Goal: Find specific page/section: Find specific page/section

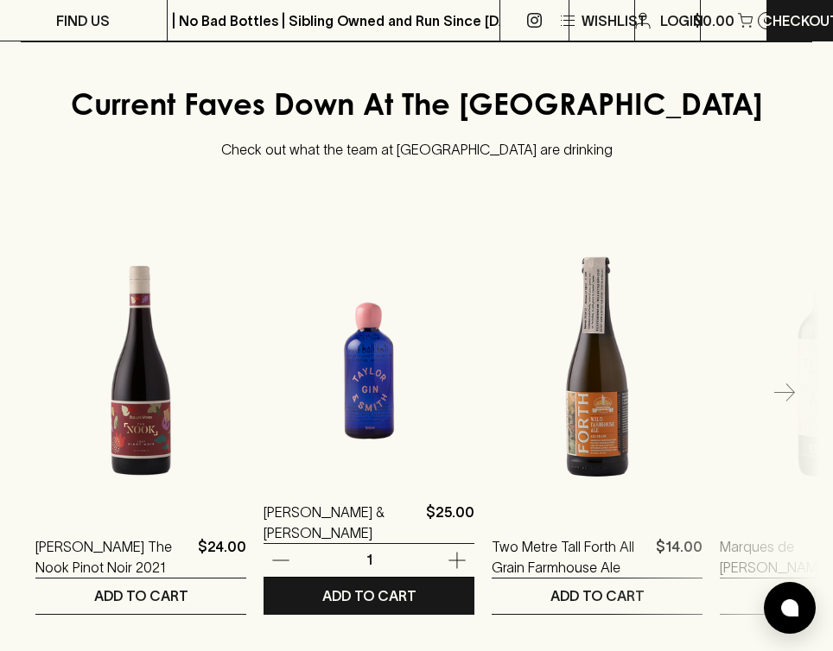
scroll to position [547, 0]
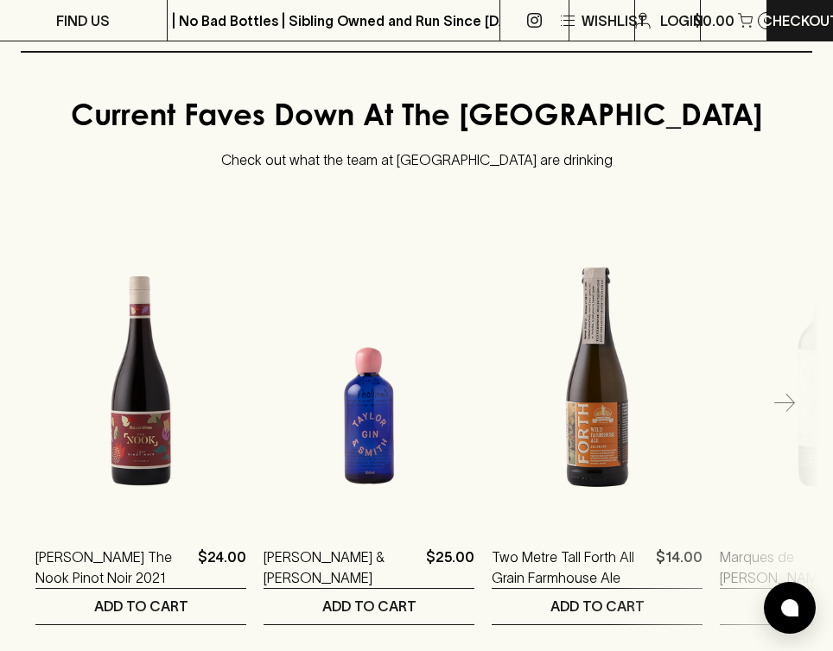
click at [785, 394] on icon "button" at bounding box center [784, 404] width 21 height 21
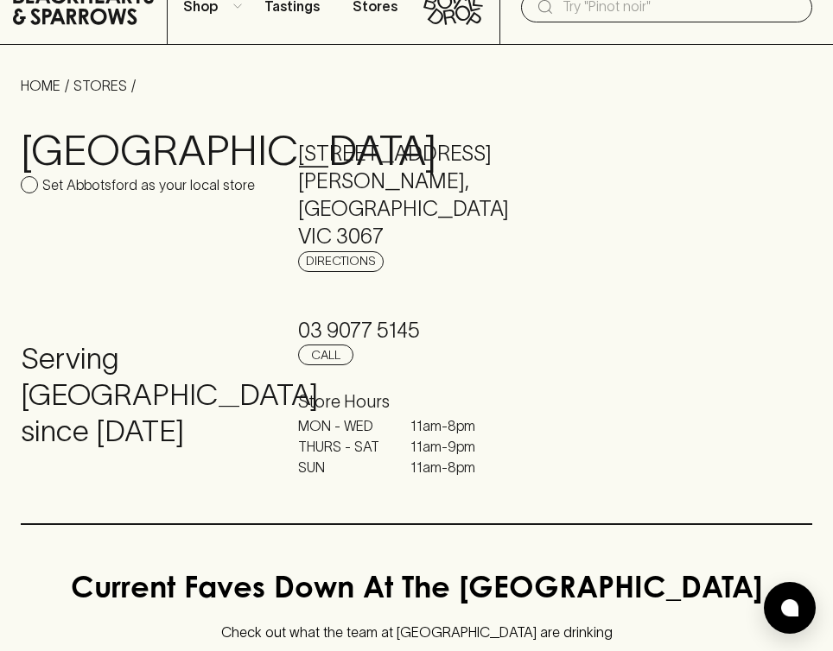
scroll to position [0, 0]
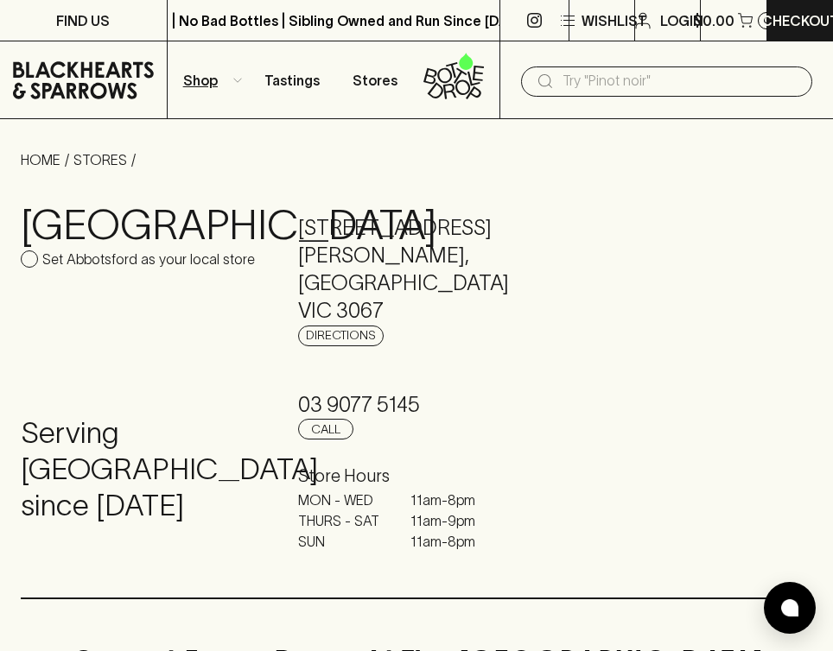
click at [229, 85] on button "Shop" at bounding box center [209, 79] width 83 height 77
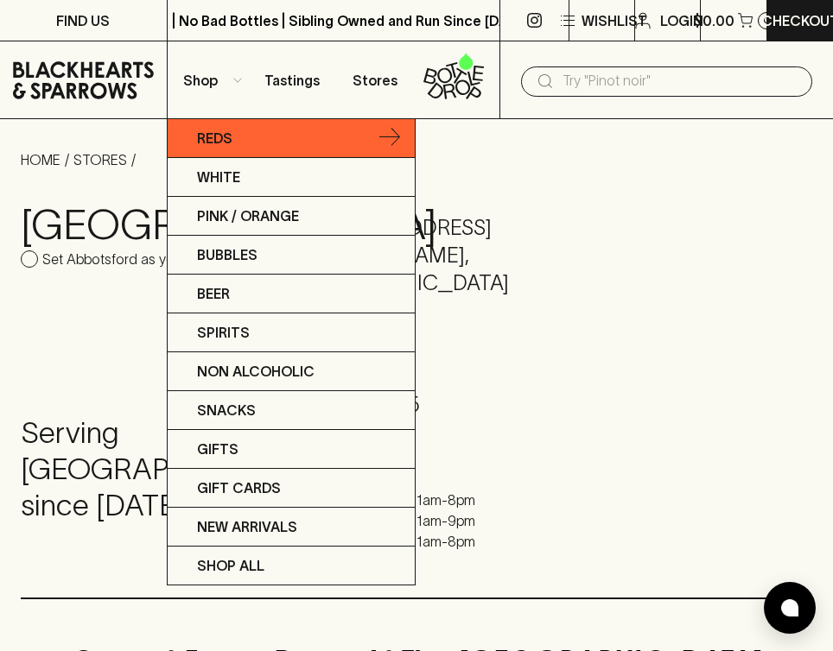
click at [401, 136] on link "Reds" at bounding box center [291, 138] width 247 height 39
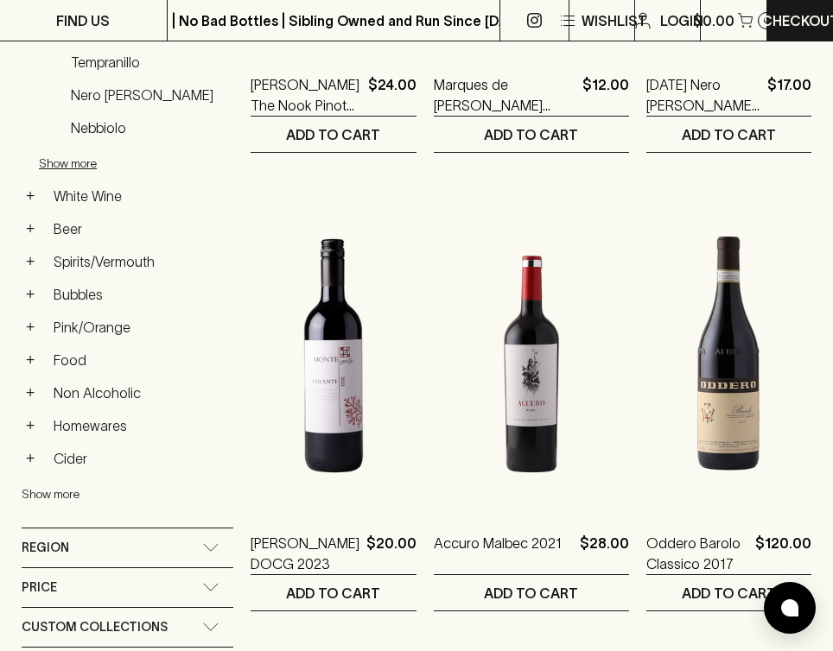
scroll to position [658, 0]
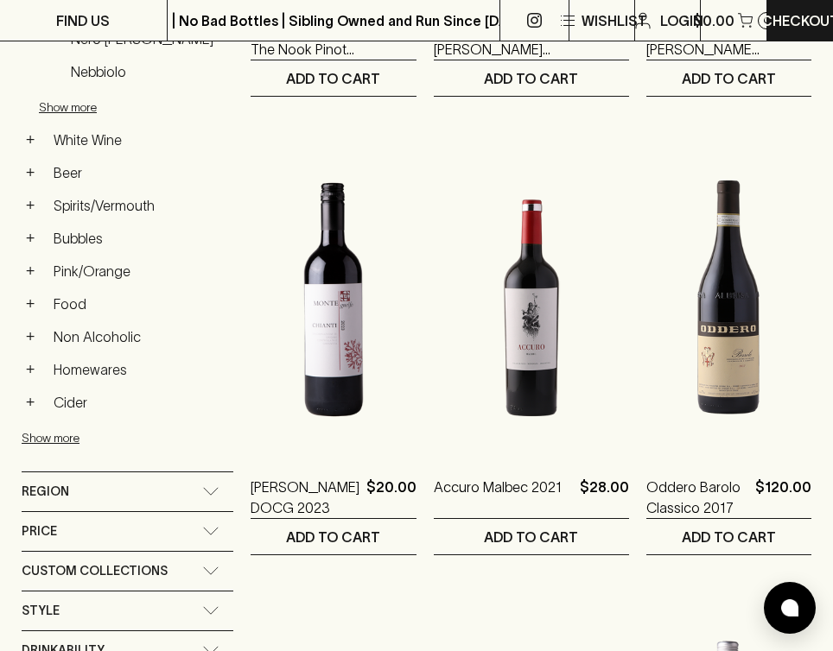
click at [150, 491] on div "Region" at bounding box center [112, 492] width 181 height 22
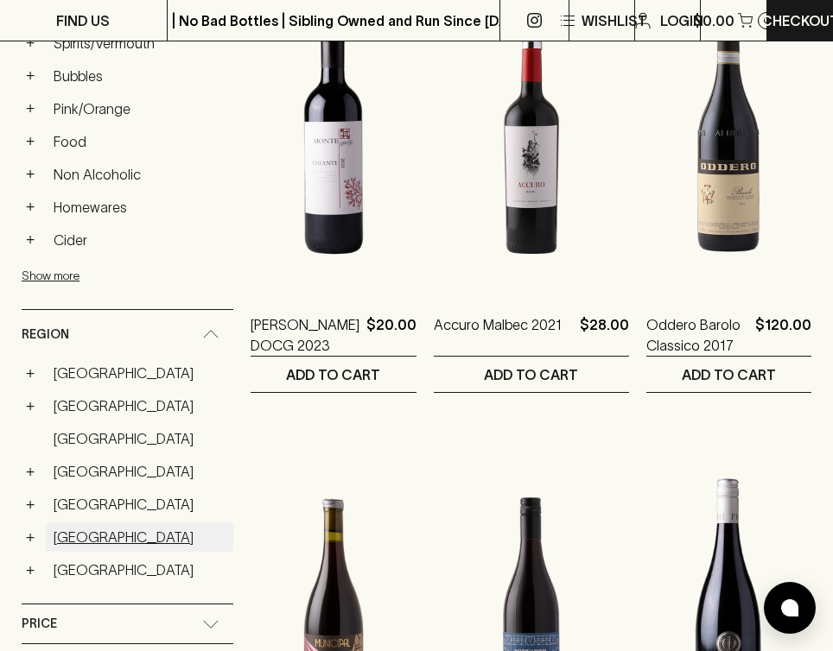
scroll to position [815, 0]
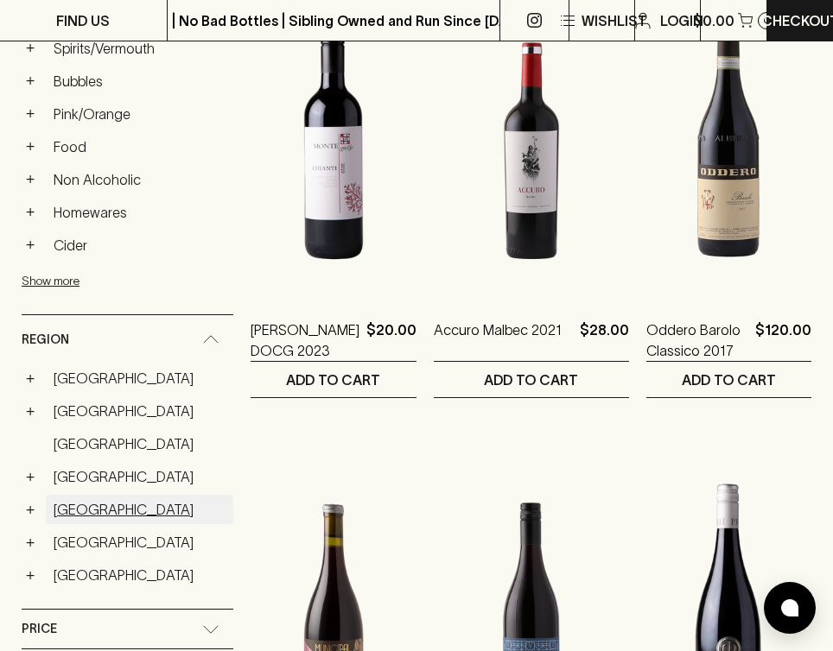
click at [68, 520] on link "[GEOGRAPHIC_DATA]" at bounding box center [139, 509] width 187 height 29
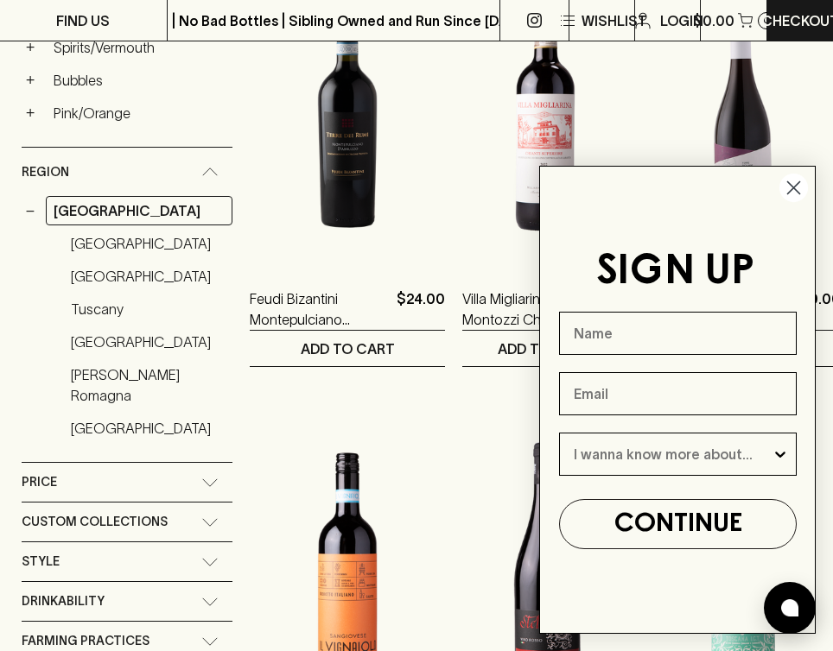
click at [789, 181] on circle "Close dialog" at bounding box center [793, 188] width 29 height 29
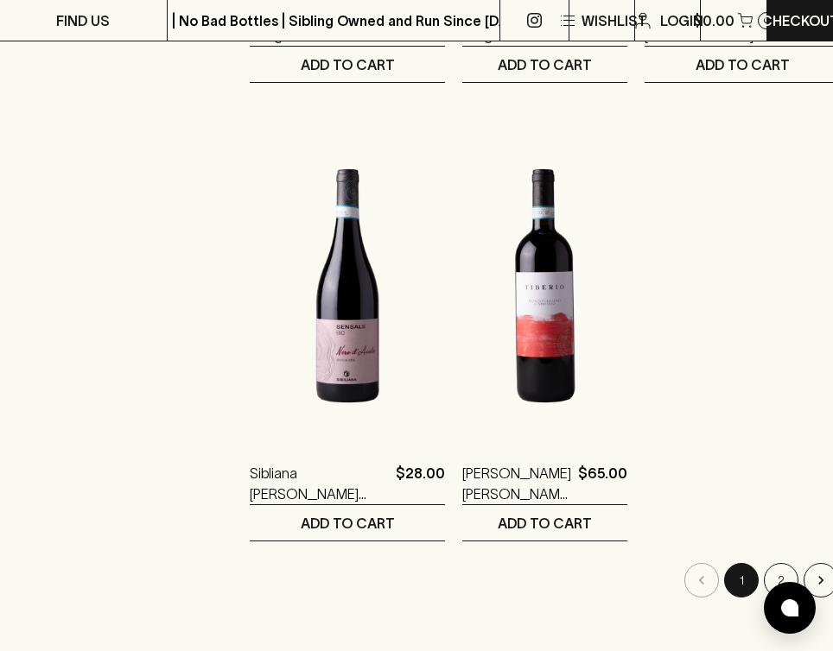
scroll to position [3010, 0]
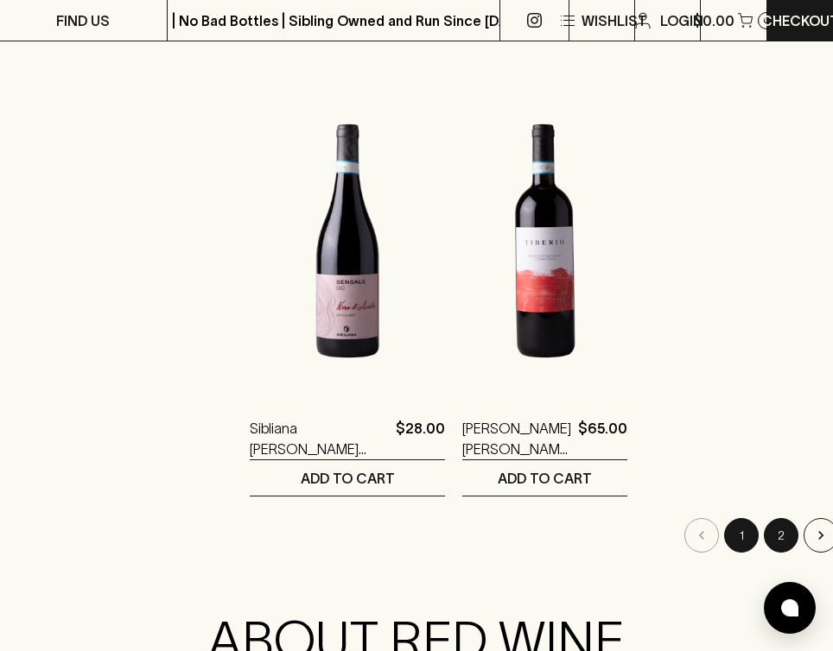
click at [764, 541] on button "2" at bounding box center [781, 535] width 35 height 35
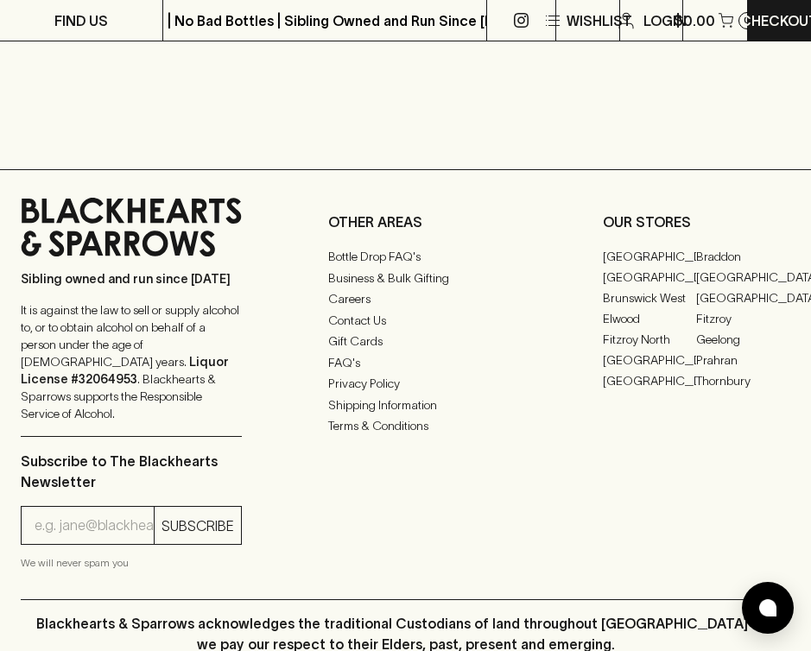
scroll to position [2654, 0]
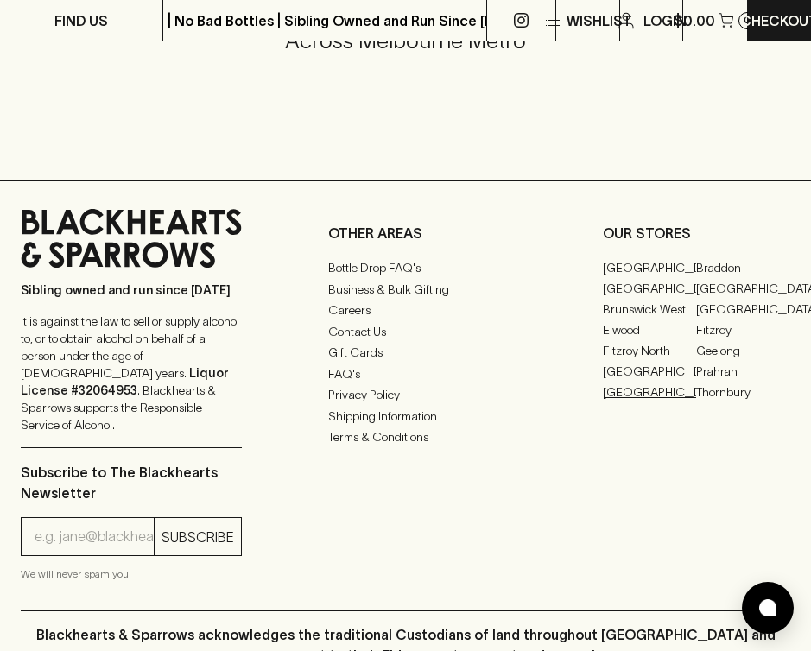
click at [628, 394] on link "[GEOGRAPHIC_DATA]" at bounding box center [650, 392] width 94 height 21
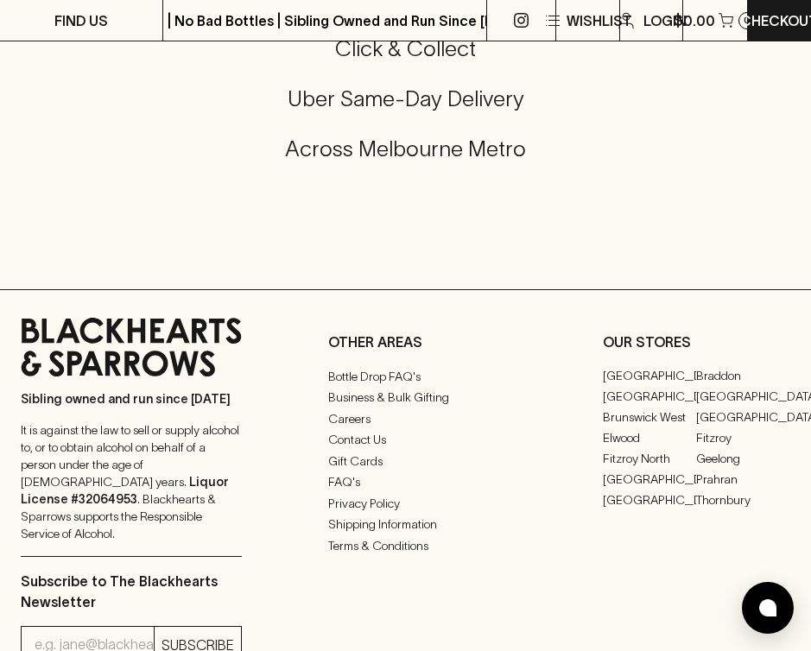
scroll to position [719, 0]
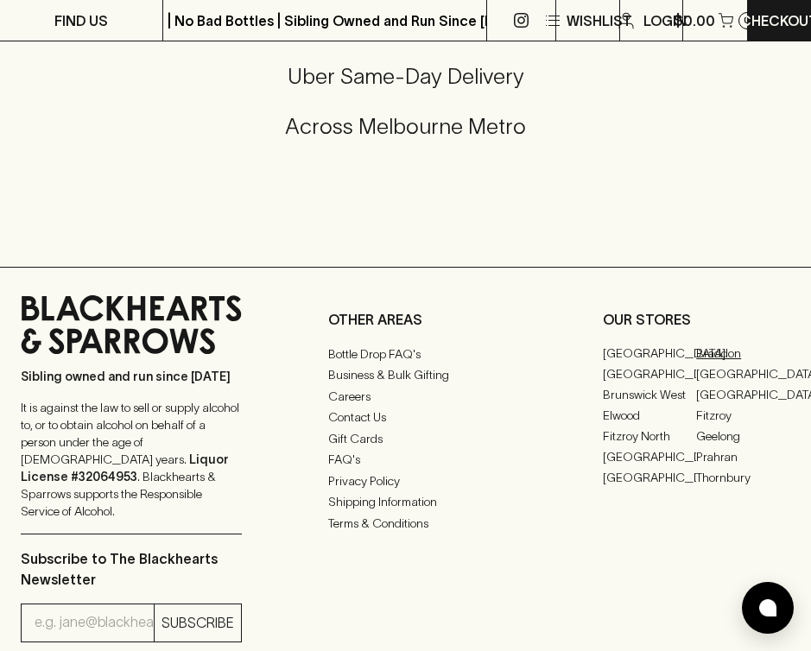
click at [707, 344] on link "Braddon" at bounding box center [743, 354] width 94 height 21
